Goal: Check status

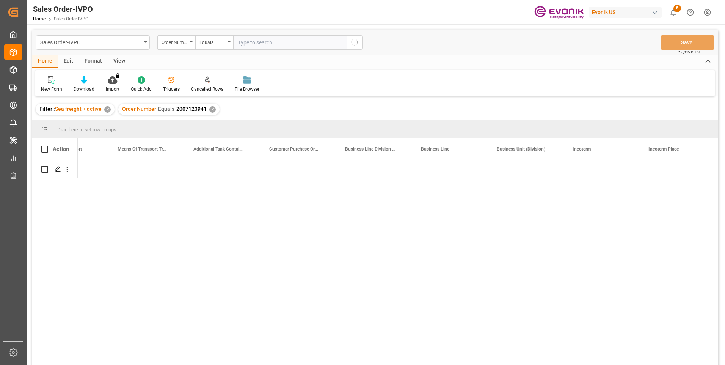
scroll to position [0, 1411]
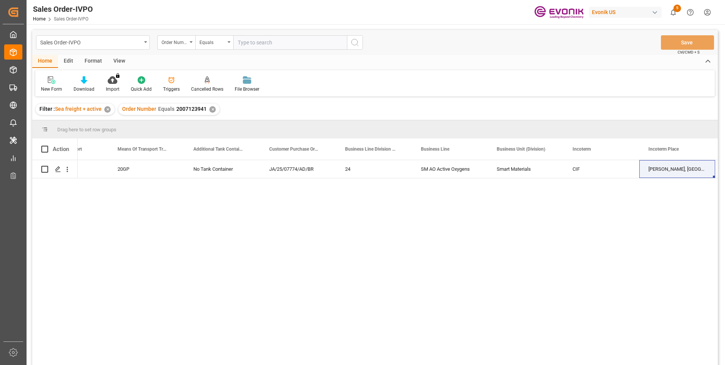
click at [244, 41] on input "text" at bounding box center [290, 42] width 114 height 14
paste input "46469401"
type input "0046469401"
click at [352, 39] on icon "search button" at bounding box center [354, 42] width 9 height 9
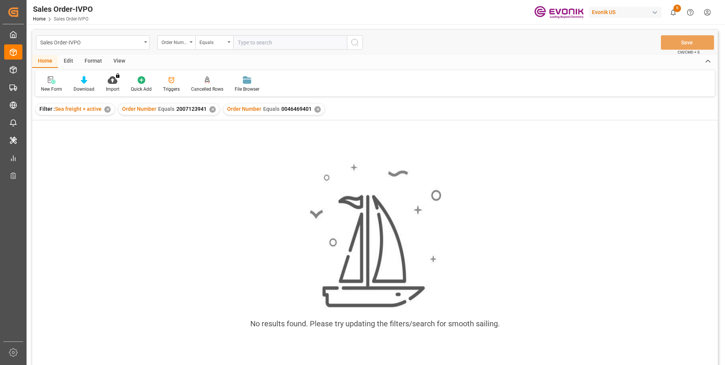
click at [209, 108] on div "✕" at bounding box center [212, 109] width 6 height 6
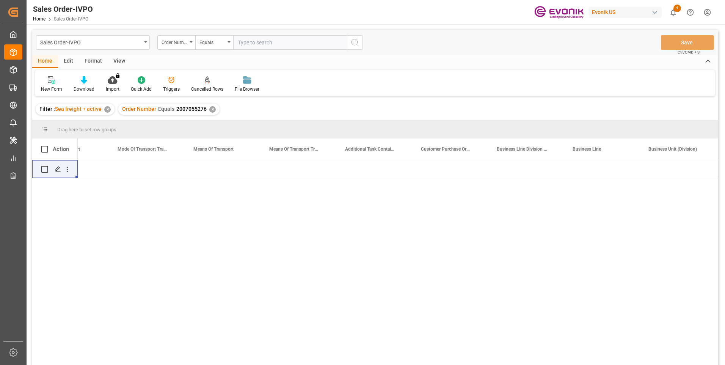
scroll to position [0, 1259]
click at [252, 35] on div "Sales Order-IVPO Order Number Equals Save Ctrl/CMD + S" at bounding box center [375, 42] width 686 height 25
click at [249, 40] on input "text" at bounding box center [290, 42] width 114 height 14
paste input "0046467217"
type input "0046467217"
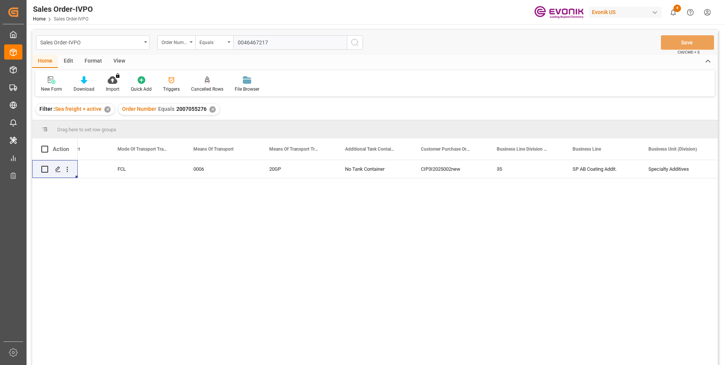
click at [355, 41] on icon "search button" at bounding box center [354, 42] width 9 height 9
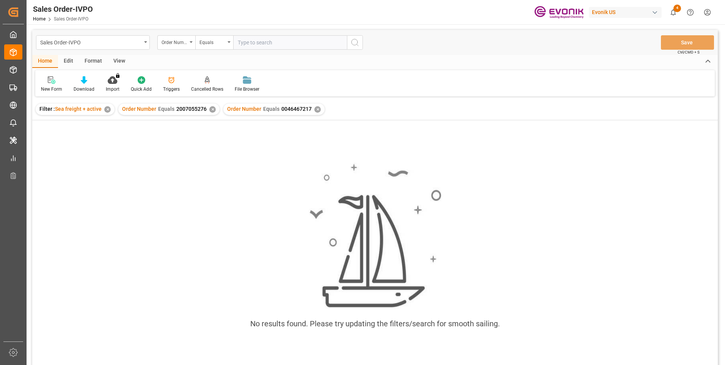
click at [210, 108] on div "✕" at bounding box center [212, 109] width 6 height 6
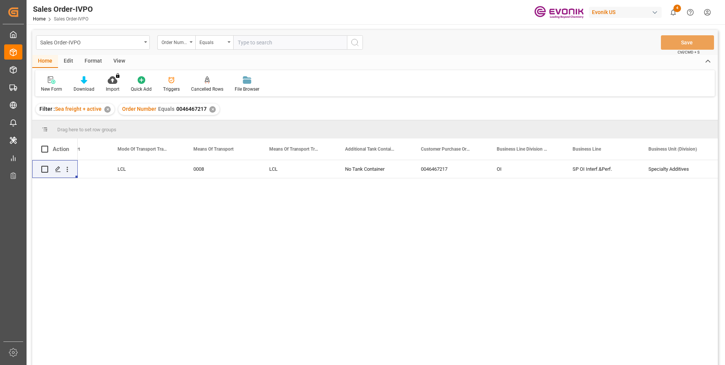
click at [269, 43] on input "text" at bounding box center [290, 42] width 114 height 14
paste input "0046465668"
type input "0046465668"
click at [355, 42] on icon "search button" at bounding box center [354, 42] width 9 height 9
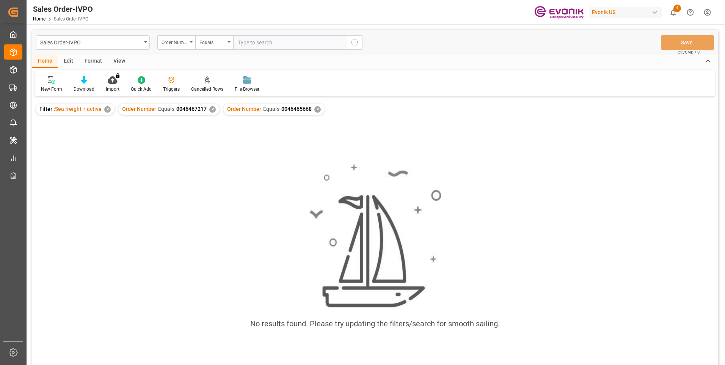
click at [210, 110] on div "✕" at bounding box center [212, 109] width 6 height 6
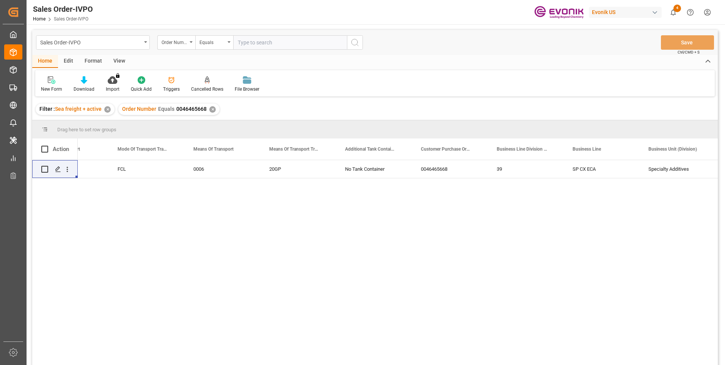
click at [268, 41] on input "text" at bounding box center [290, 42] width 114 height 14
paste input "0046463682"
type input "0046463682"
click at [354, 43] on icon "search button" at bounding box center [354, 42] width 9 height 9
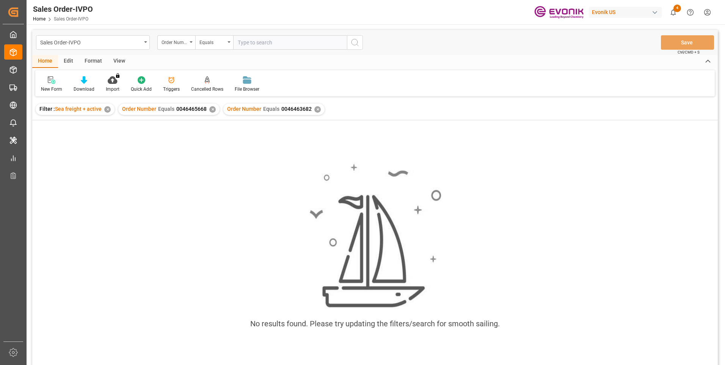
click at [212, 111] on div "✕" at bounding box center [212, 109] width 6 height 6
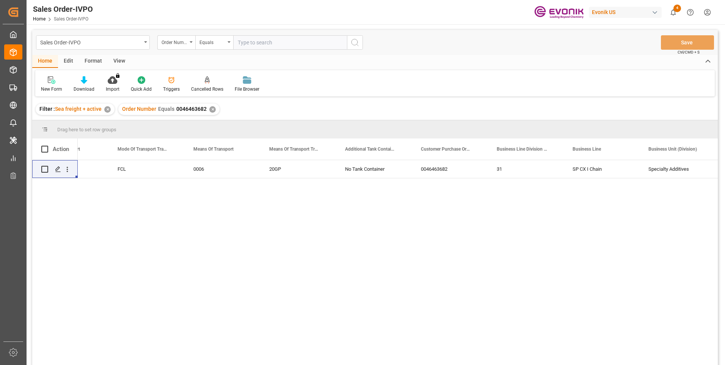
drag, startPoint x: 251, startPoint y: 42, endPoint x: 253, endPoint y: 47, distance: 5.2
click at [251, 42] on input "text" at bounding box center [290, 42] width 114 height 14
paste input "2162629720"
type input "2162629720"
click at [354, 45] on circle "search button" at bounding box center [355, 42] width 6 height 6
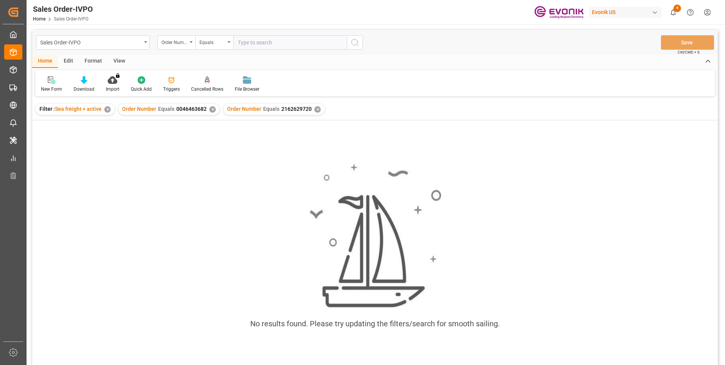
click at [210, 108] on div "✕" at bounding box center [212, 109] width 6 height 6
click at [264, 43] on input "text" at bounding box center [290, 42] width 114 height 14
paste input "0046472721"
type input "0046472721"
click at [357, 42] on icon "search button" at bounding box center [354, 42] width 9 height 9
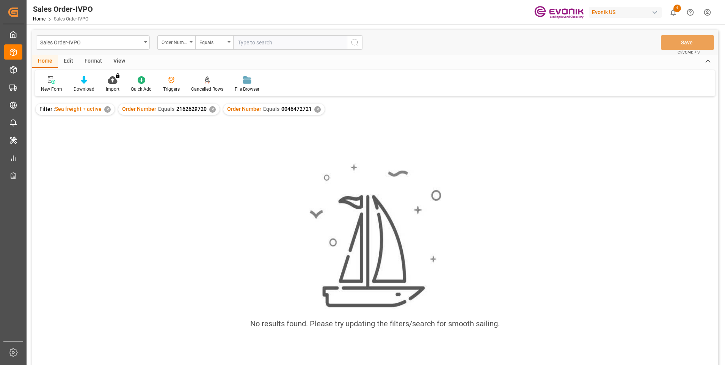
click at [211, 109] on div "✕" at bounding box center [212, 109] width 6 height 6
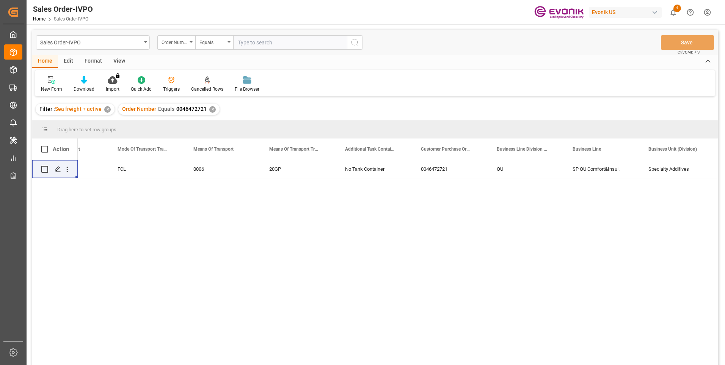
click at [263, 44] on input "text" at bounding box center [290, 42] width 114 height 14
paste input "46468530"
type input "0046468530"
click at [357, 44] on icon "search button" at bounding box center [354, 42] width 9 height 9
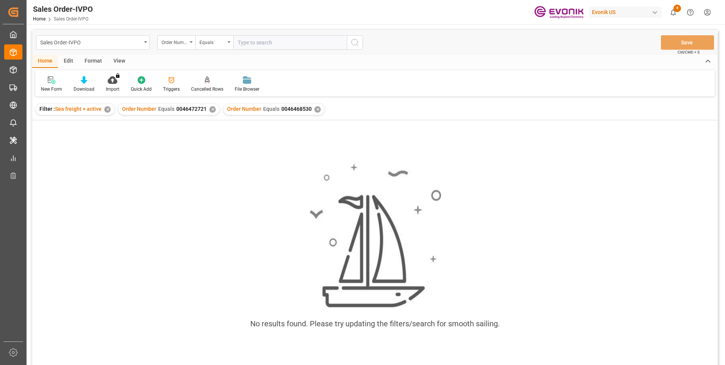
click at [211, 110] on div "✕" at bounding box center [212, 109] width 6 height 6
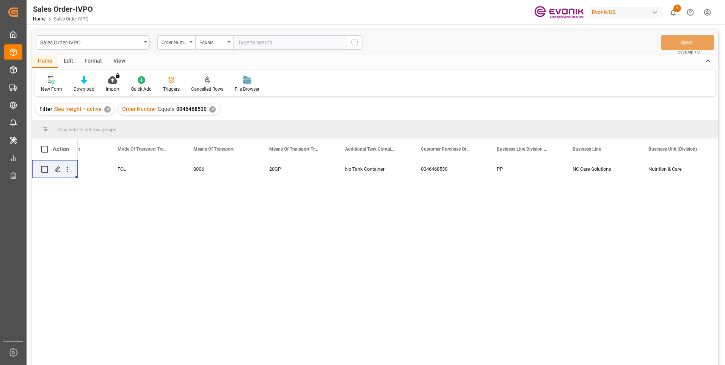
click at [245, 43] on input "text" at bounding box center [290, 42] width 114 height 14
paste input "2007161332"
type input "2007161332"
click at [356, 39] on icon "search button" at bounding box center [354, 42] width 9 height 9
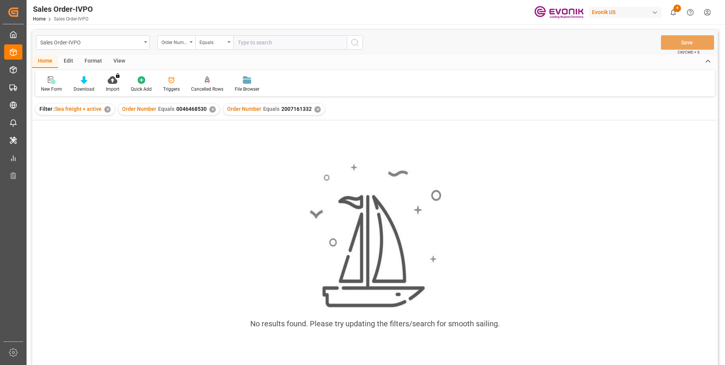
click at [210, 110] on div "✕" at bounding box center [212, 109] width 6 height 6
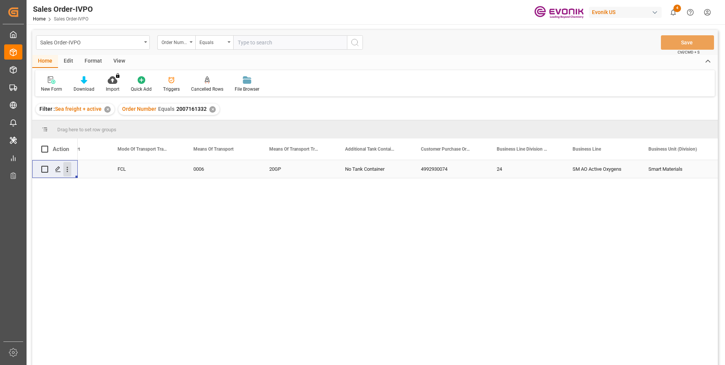
click at [68, 169] on icon "open menu" at bounding box center [68, 169] width 2 height 5
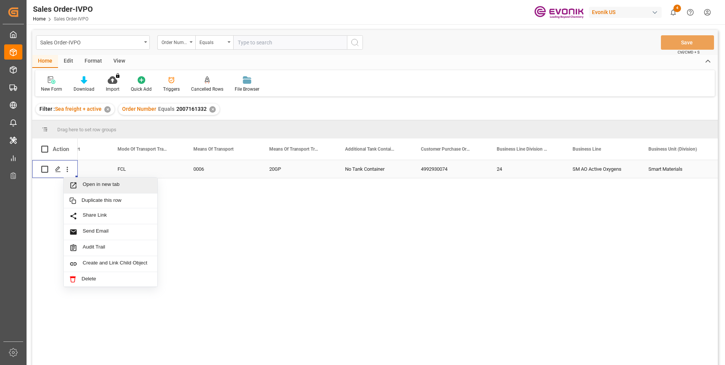
click at [77, 185] on span "Press SPACE to select this row." at bounding box center [75, 185] width 13 height 8
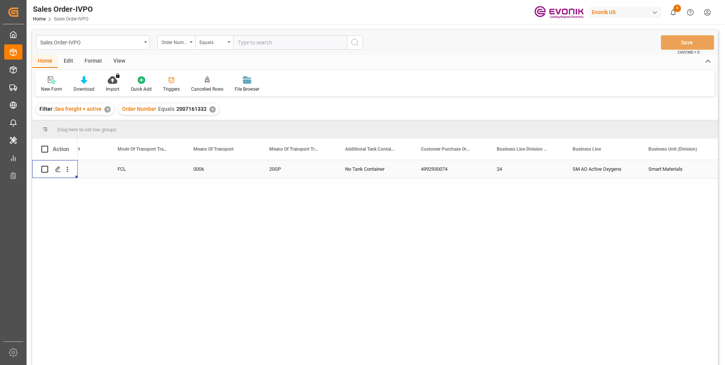
click at [250, 41] on input "text" at bounding box center [290, 42] width 114 height 14
paste input "46468530"
click at [237, 43] on input "46468530" at bounding box center [290, 42] width 114 height 14
type input "0046468530"
click at [354, 42] on icon "search button" at bounding box center [354, 42] width 9 height 9
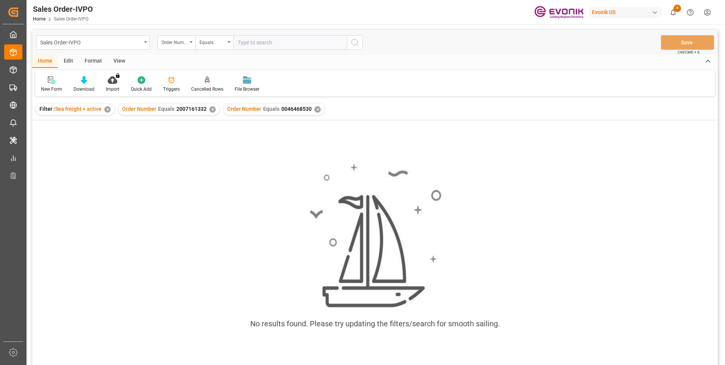
click at [209, 109] on div "✕" at bounding box center [212, 109] width 6 height 6
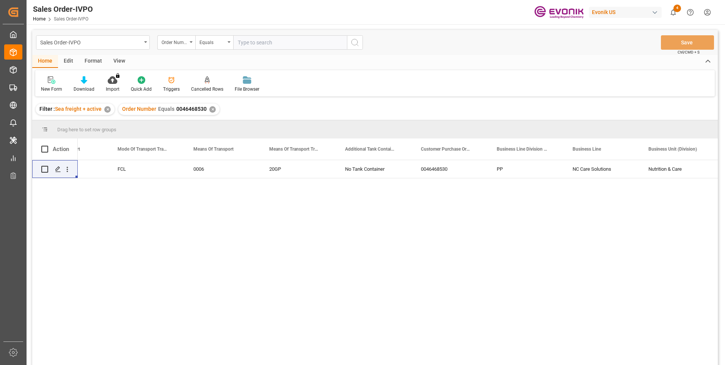
click at [260, 42] on input "text" at bounding box center [290, 42] width 114 height 14
paste input "0046448615"
type input "0046448615"
click at [353, 44] on icon "search button" at bounding box center [354, 42] width 9 height 9
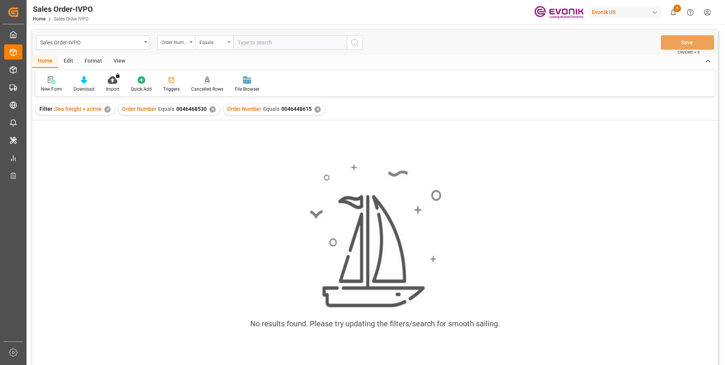
click at [211, 108] on div "✕" at bounding box center [212, 109] width 6 height 6
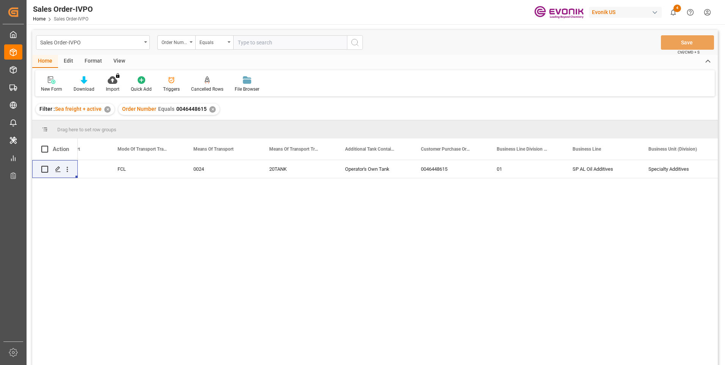
click at [245, 42] on input "text" at bounding box center [290, 42] width 114 height 14
paste input "0046463682"
type input "0046463682"
click at [358, 42] on circle "search button" at bounding box center [355, 42] width 6 height 6
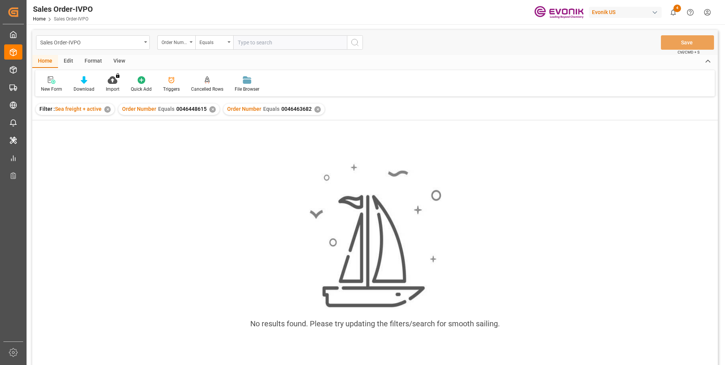
click at [211, 110] on div "✕" at bounding box center [212, 109] width 6 height 6
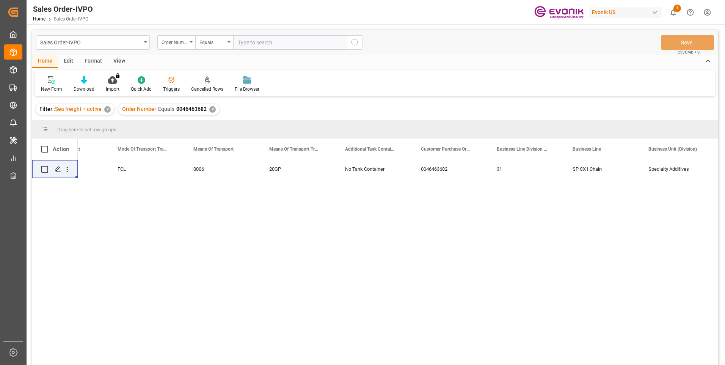
click at [253, 43] on input "text" at bounding box center [290, 42] width 114 height 14
paste input "2007068863"
type input "2007068863"
click at [354, 42] on icon "search button" at bounding box center [354, 42] width 9 height 9
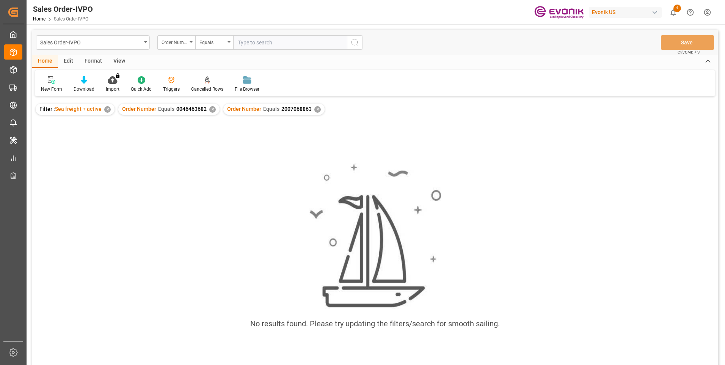
click at [211, 109] on div "✕" at bounding box center [212, 109] width 6 height 6
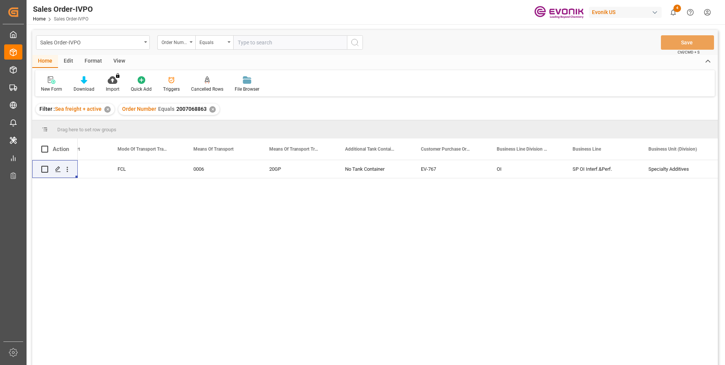
click at [255, 42] on input "text" at bounding box center [290, 42] width 114 height 14
paste input "0046463682"
type input "0046463682"
click at [353, 44] on icon "search button" at bounding box center [354, 42] width 9 height 9
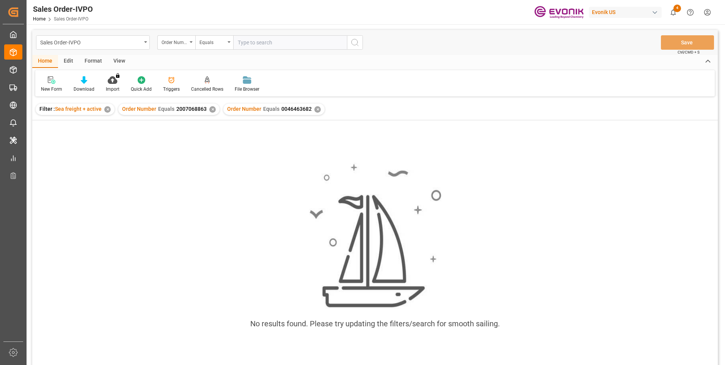
click at [211, 110] on div "✕" at bounding box center [212, 109] width 6 height 6
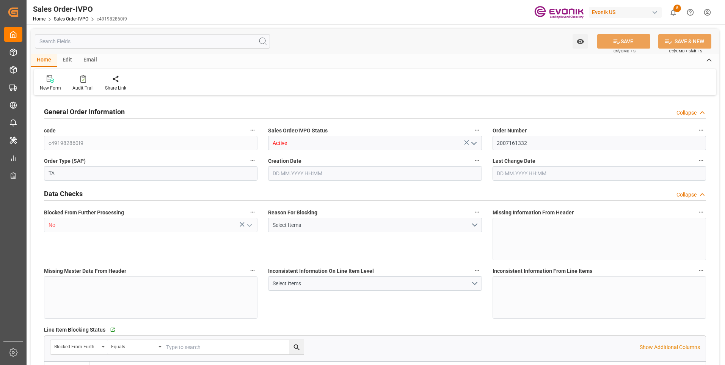
type input "BRSSZ"
type input "0"
type input "1"
type input "2"
type input "19801.04"
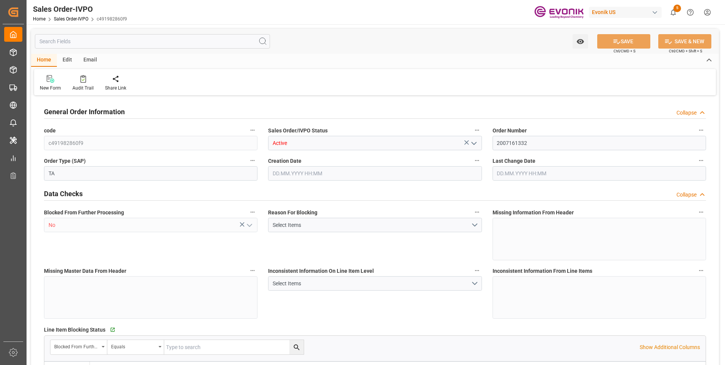
type input "0"
type input "17000"
type input "30"
type input "09.09.2025 12:49"
type input "10.09.2025 16:44"
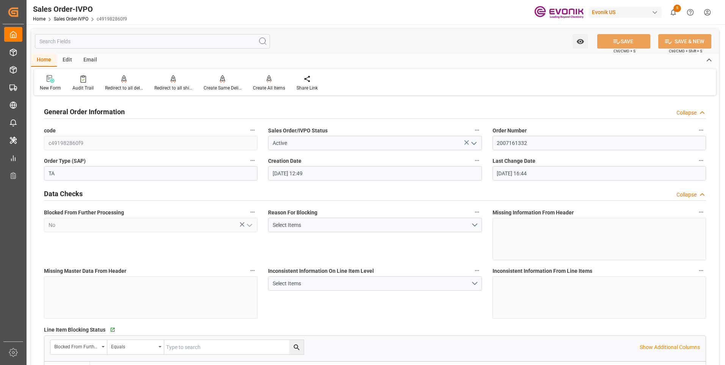
click at [107, 113] on h2 "General Order Information" at bounding box center [84, 112] width 81 height 10
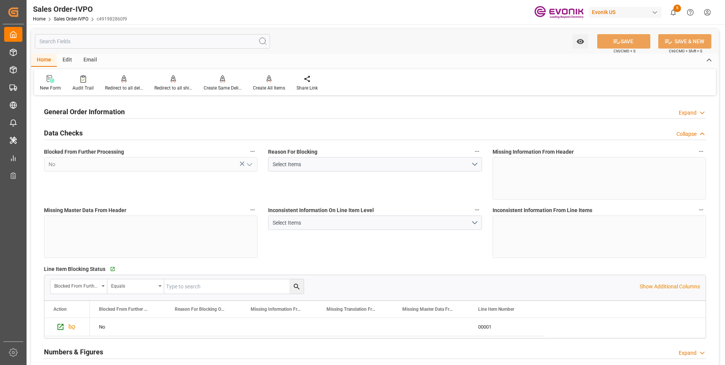
click at [79, 134] on h2 "Data Checks" at bounding box center [63, 133] width 39 height 10
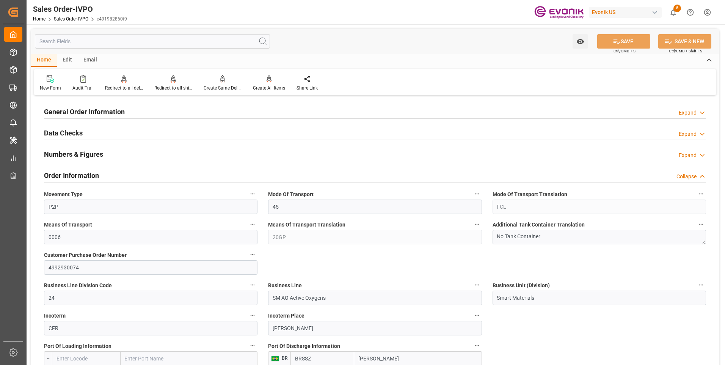
click at [72, 174] on h2 "Order Information" at bounding box center [71, 175] width 55 height 10
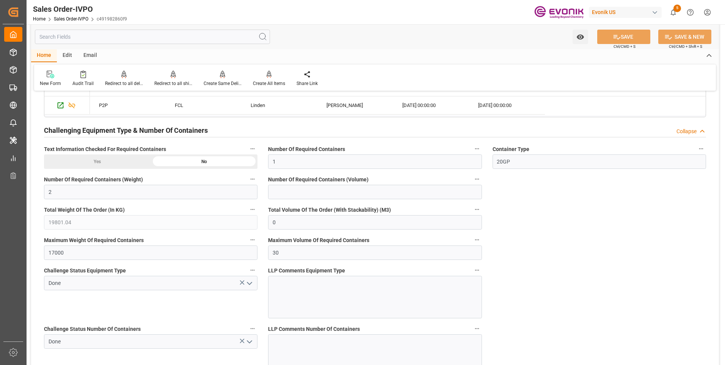
scroll to position [721, 0]
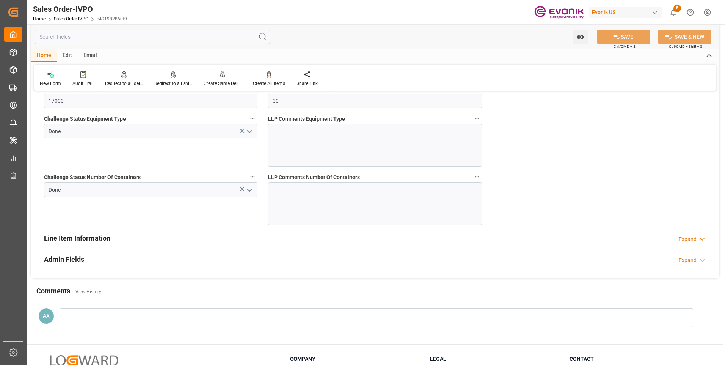
click at [71, 239] on h2 "Line Item Information" at bounding box center [77, 238] width 66 height 10
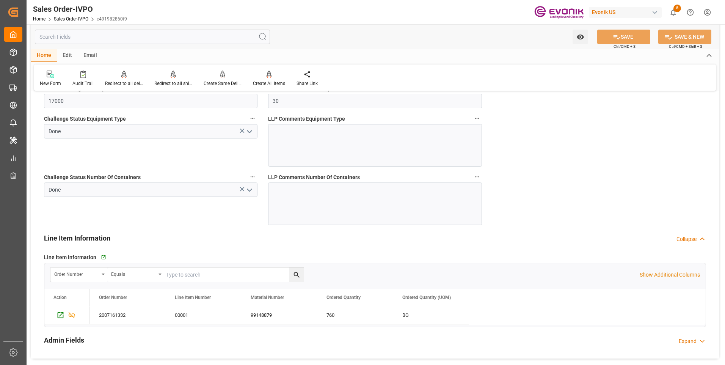
click at [86, 38] on input "text" at bounding box center [152, 37] width 235 height 14
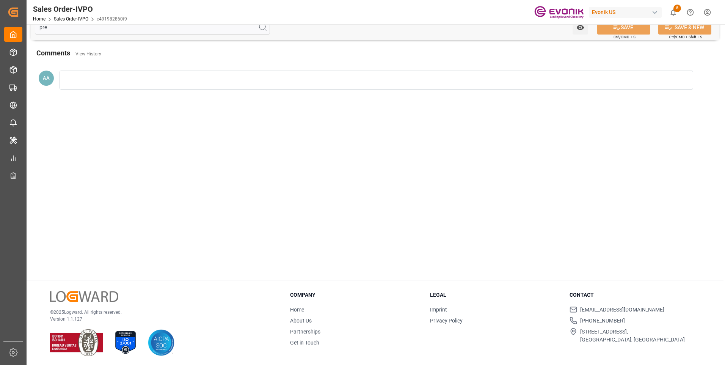
scroll to position [0, 0]
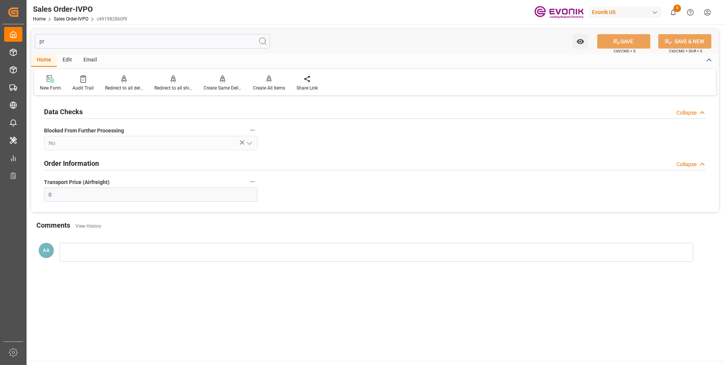
type input "p"
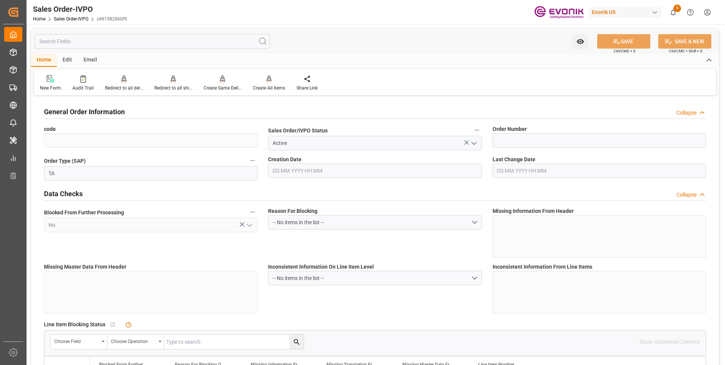
type input "c491982860f9"
type input "2007161332"
type textarea "No Tank Container"
type input "24"
type input "SM AO Active Oxygens"
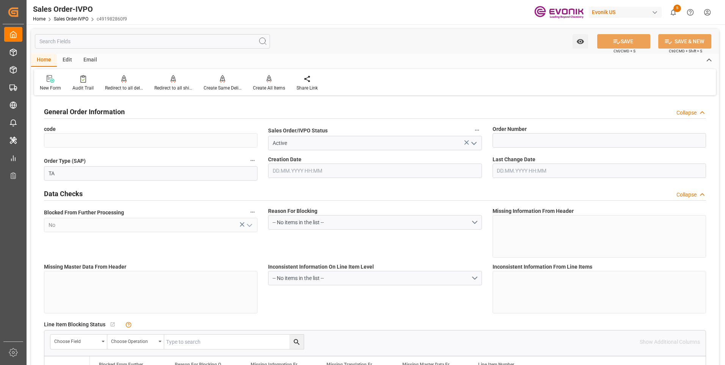
type input "Smart Materials"
type input "CFR"
type textarea "The original BL should be printed at destination Send drafts for approval to Am…"
type input "BR"
type input "Done"
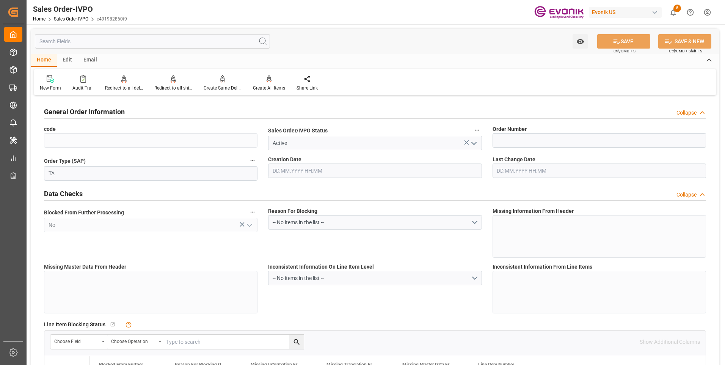
type input "Done"
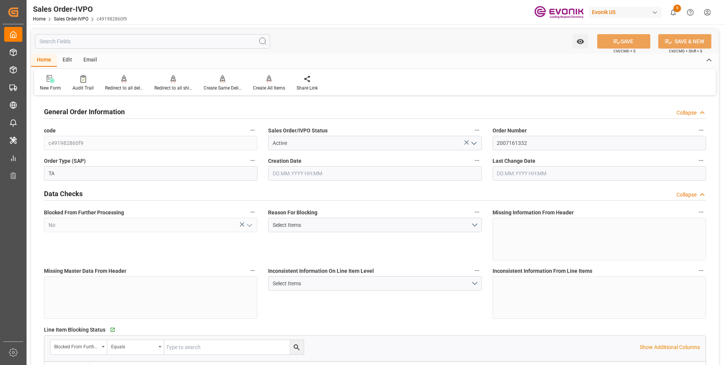
type input "1"
type input "2"
type input "19801.04"
type input "0"
type input "17000"
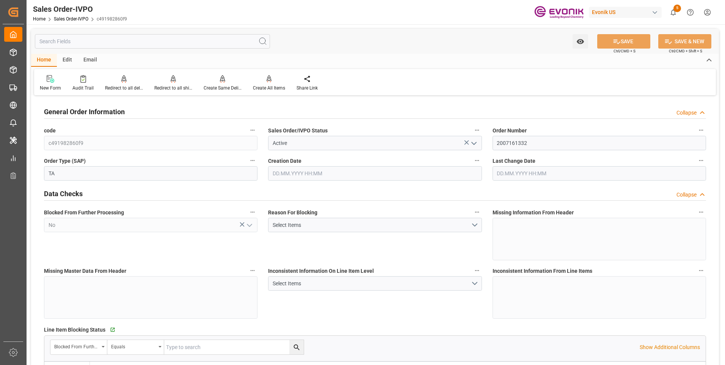
type input "30"
type input "09.09.2025 12:49"
type input "10.09.2025 16:44"
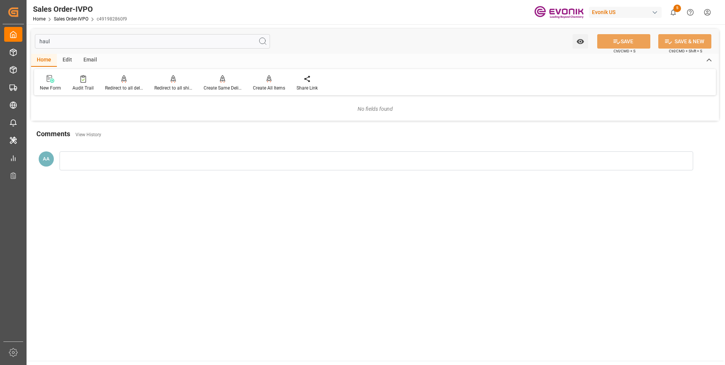
type input "haul"
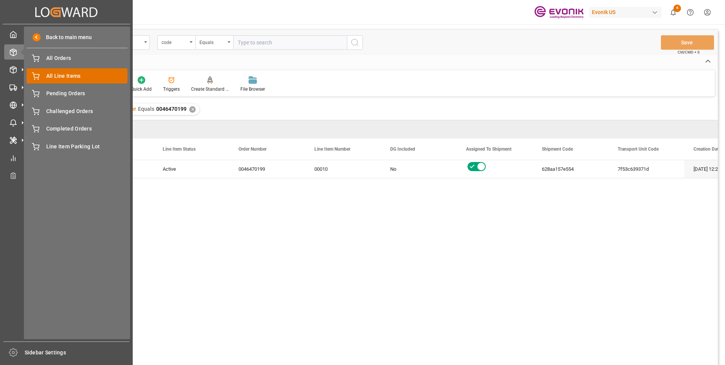
click at [72, 74] on span "All Line Items" at bounding box center [87, 76] width 82 height 8
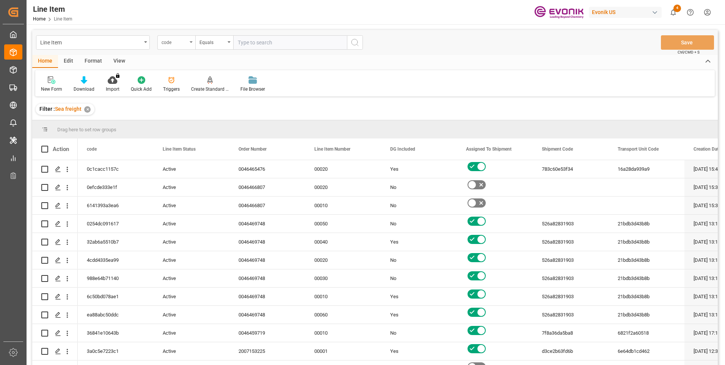
click at [187, 42] on div "code" at bounding box center [175, 41] width 26 height 9
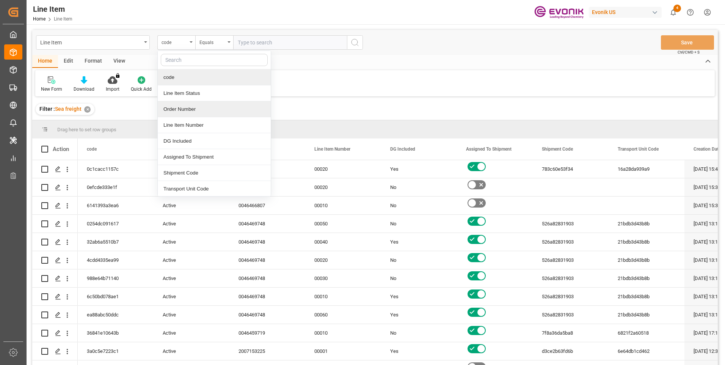
click at [174, 107] on div "Order Number" at bounding box center [214, 109] width 113 height 16
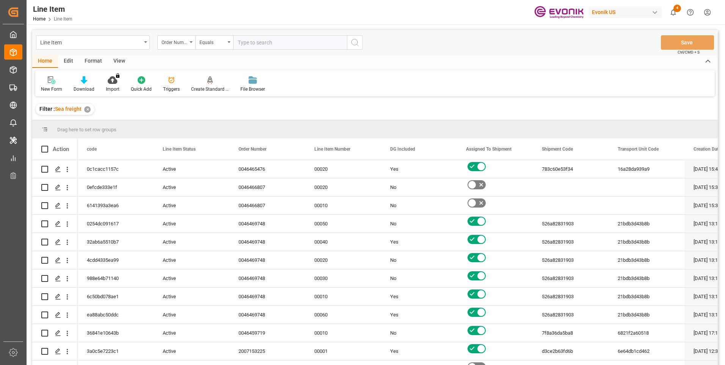
click at [264, 41] on input "text" at bounding box center [290, 42] width 114 height 14
paste input "2007161332"
type input "2007161332"
click at [355, 43] on icon "search button" at bounding box center [354, 42] width 9 height 9
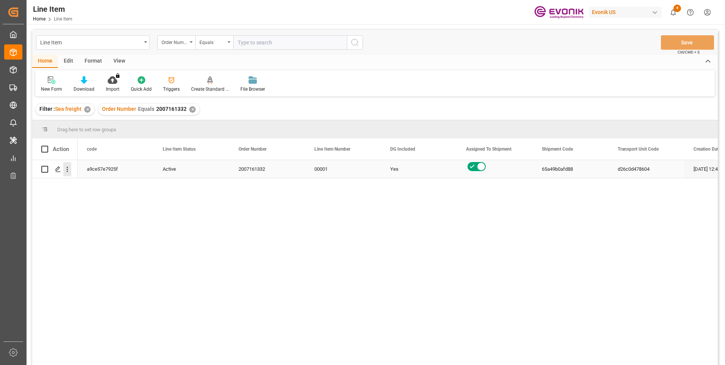
click at [68, 168] on icon "open menu" at bounding box center [67, 169] width 8 height 8
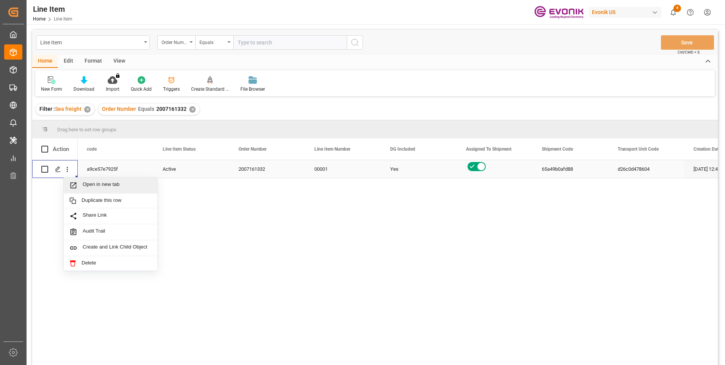
click at [100, 182] on span "Open in new tab" at bounding box center [117, 185] width 69 height 8
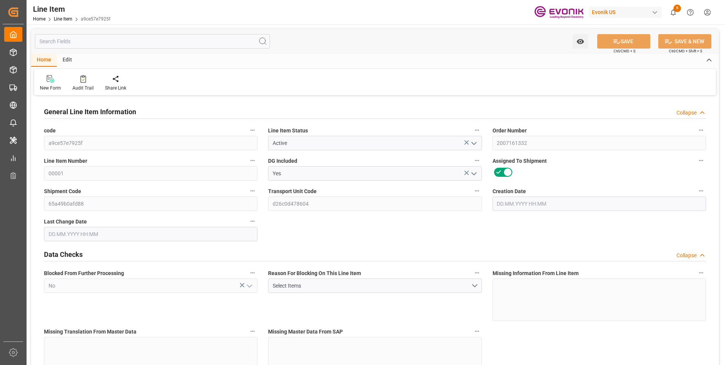
type input "19"
type input "19345.04"
type input "19000"
type input "0"
type input "760"
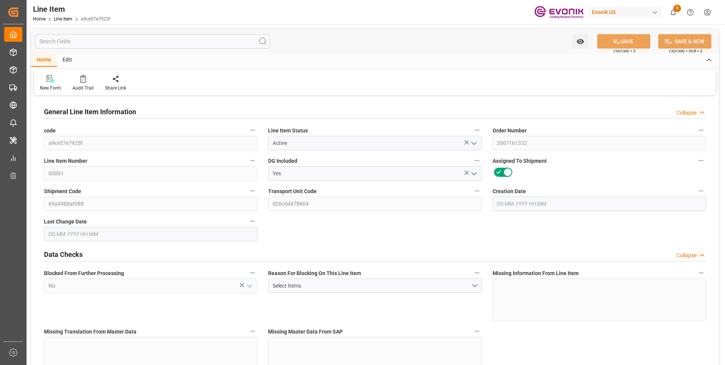
type input "24700"
type input "760"
type input "19345.04"
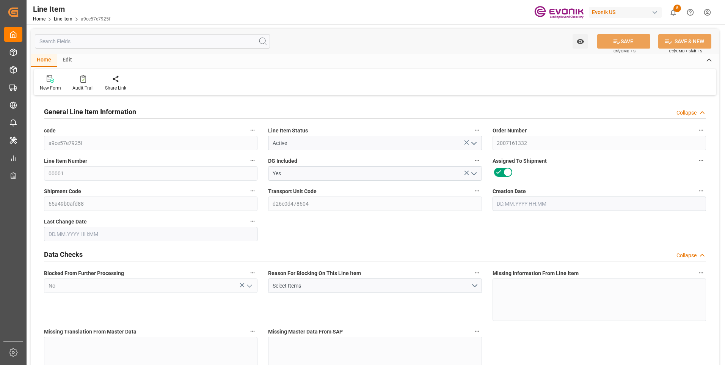
type input "19801.04"
type input "19000"
type input "0"
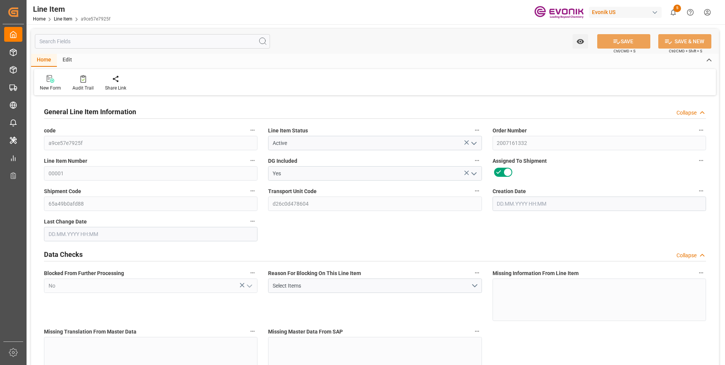
type input "760"
type input "19345.04"
type input "19000"
type input "0"
type input "[DATE] 12:49"
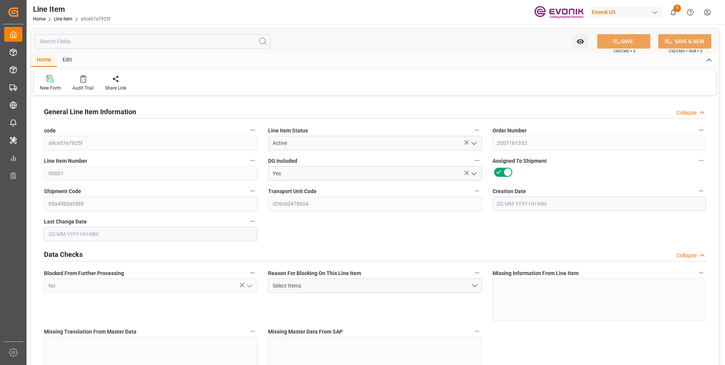
type input "[DATE] 16:44"
type input "[DATE]"
click at [77, 112] on h2 "General Line Item Information" at bounding box center [90, 112] width 92 height 10
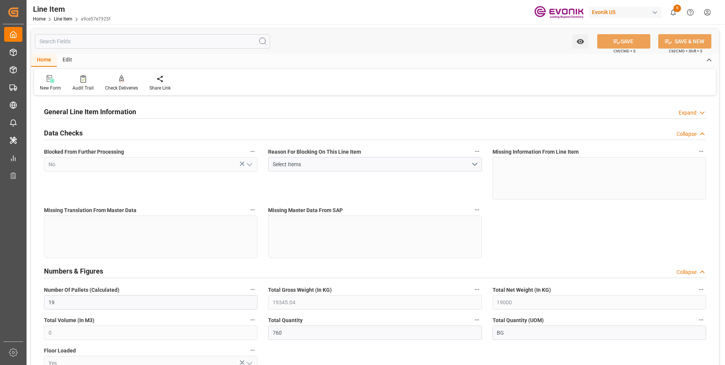
click at [71, 130] on h2 "Data Checks" at bounding box center [63, 133] width 39 height 10
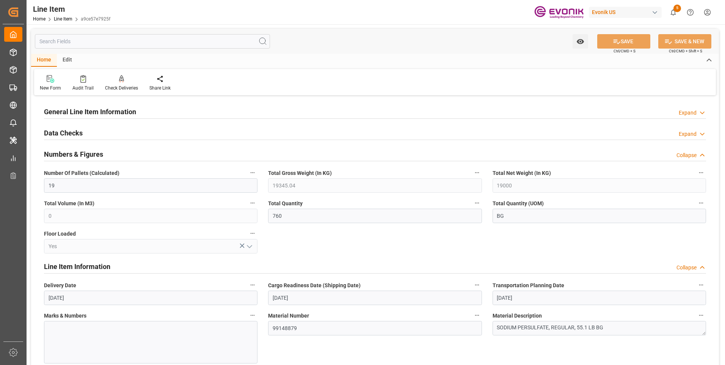
click at [69, 150] on h2 "Numbers & Figures" at bounding box center [73, 154] width 59 height 10
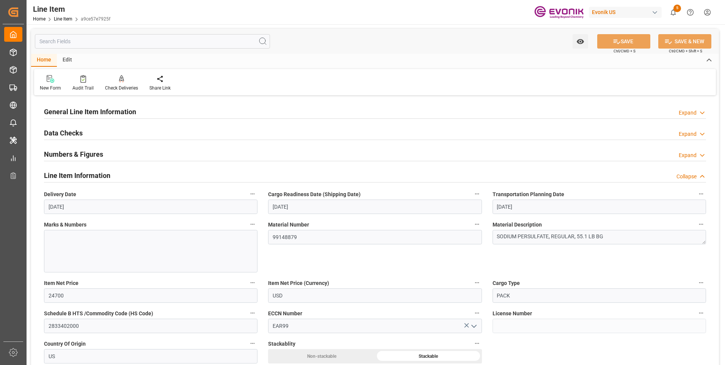
click at [69, 174] on h2 "Line Item Information" at bounding box center [77, 175] width 66 height 10
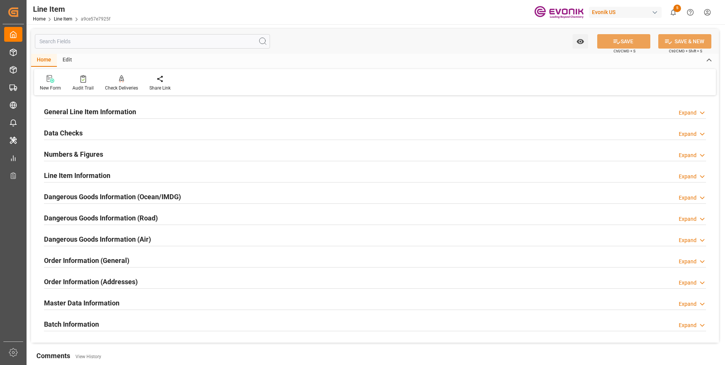
scroll to position [38, 0]
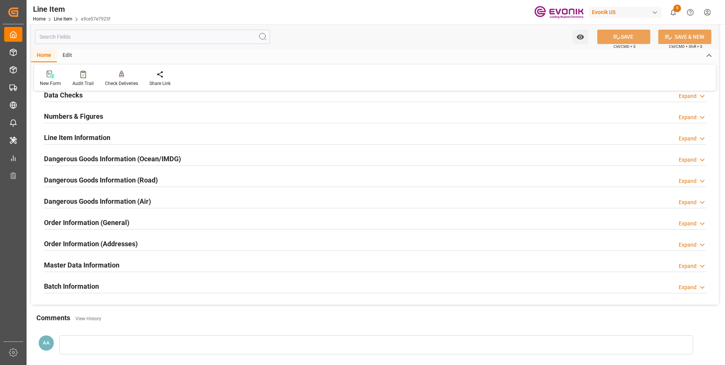
click at [95, 244] on h2 "Order Information (Addresses)" at bounding box center [91, 244] width 94 height 10
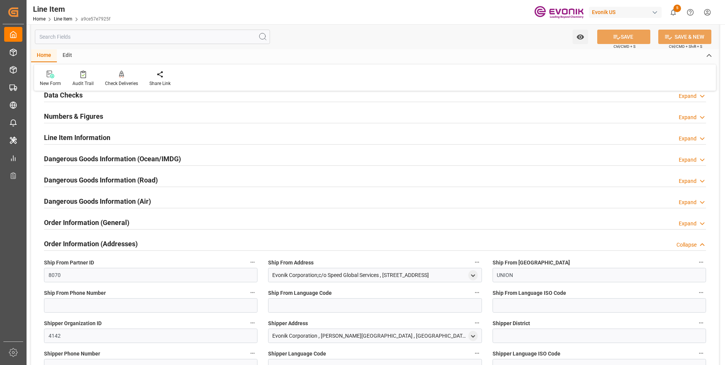
click at [88, 223] on h2 "Order Information (General)" at bounding box center [86, 222] width 85 height 10
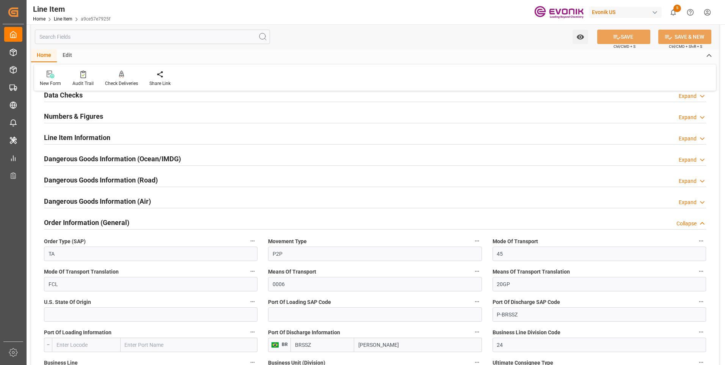
scroll to position [0, 0]
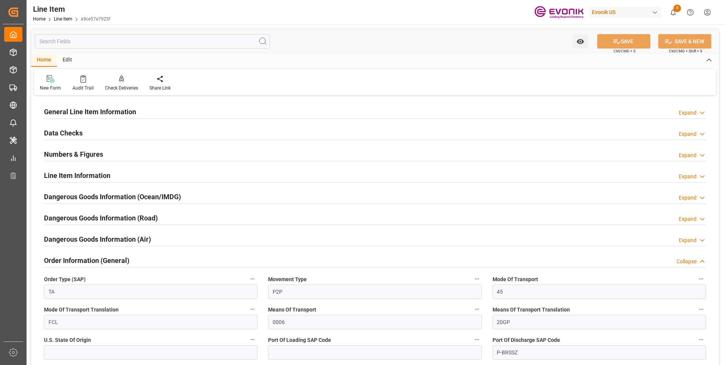
click at [85, 256] on h2 "Order Information (General)" at bounding box center [86, 260] width 85 height 10
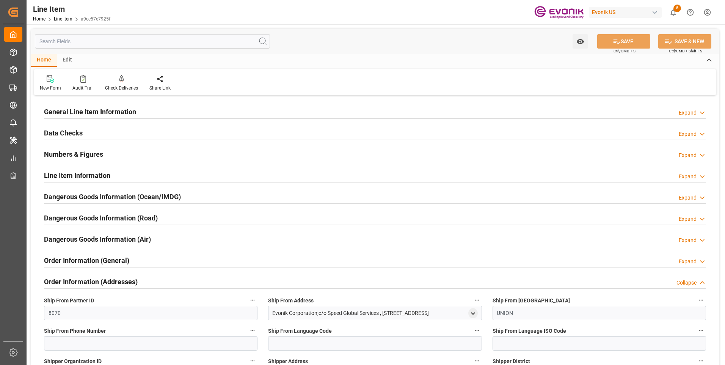
click at [89, 283] on h2 "Order Information (Addresses)" at bounding box center [91, 282] width 94 height 10
